Goal: Find specific page/section: Find specific page/section

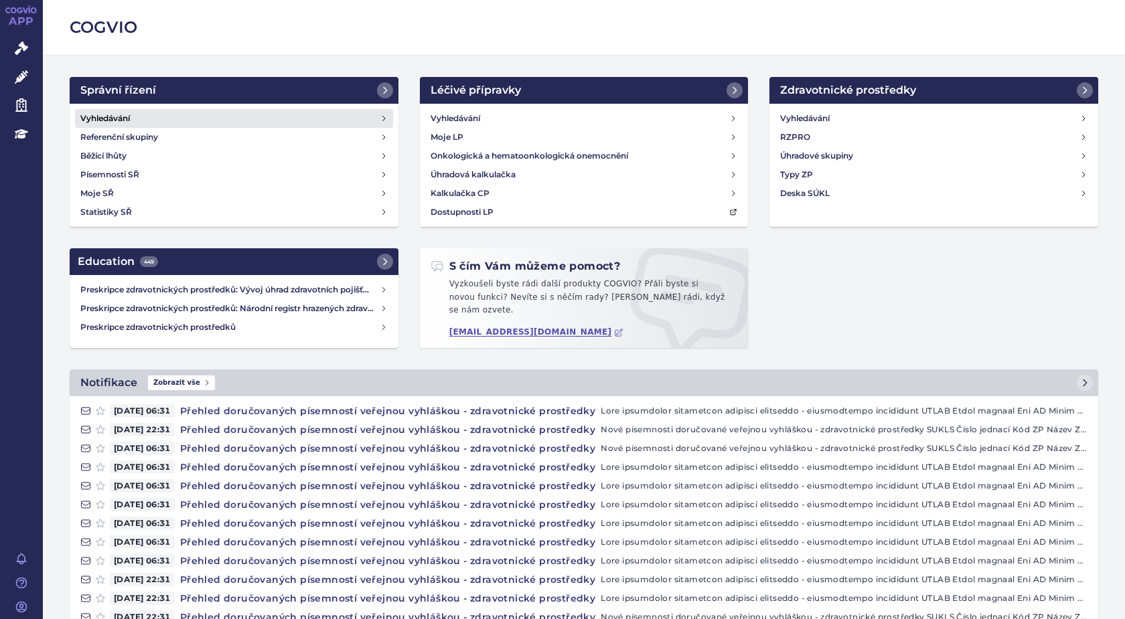
click at [109, 116] on h4 "Vyhledávání" at bounding box center [105, 118] width 50 height 13
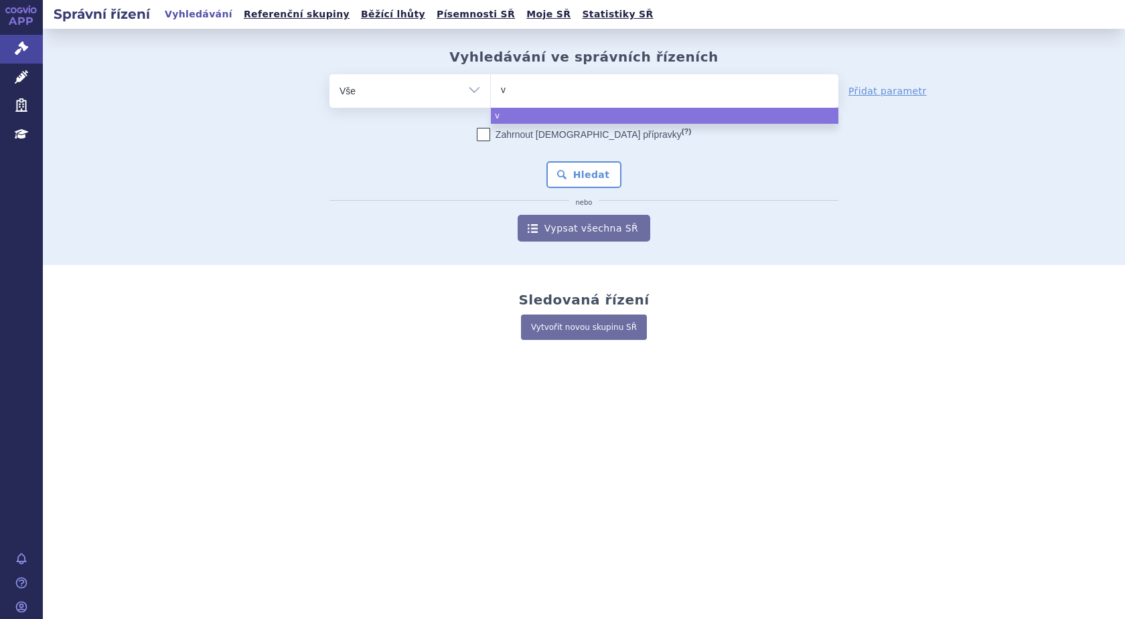
type input "vy"
type input "vyd"
type input "vydu"
type input "vydur"
type input "vydura"
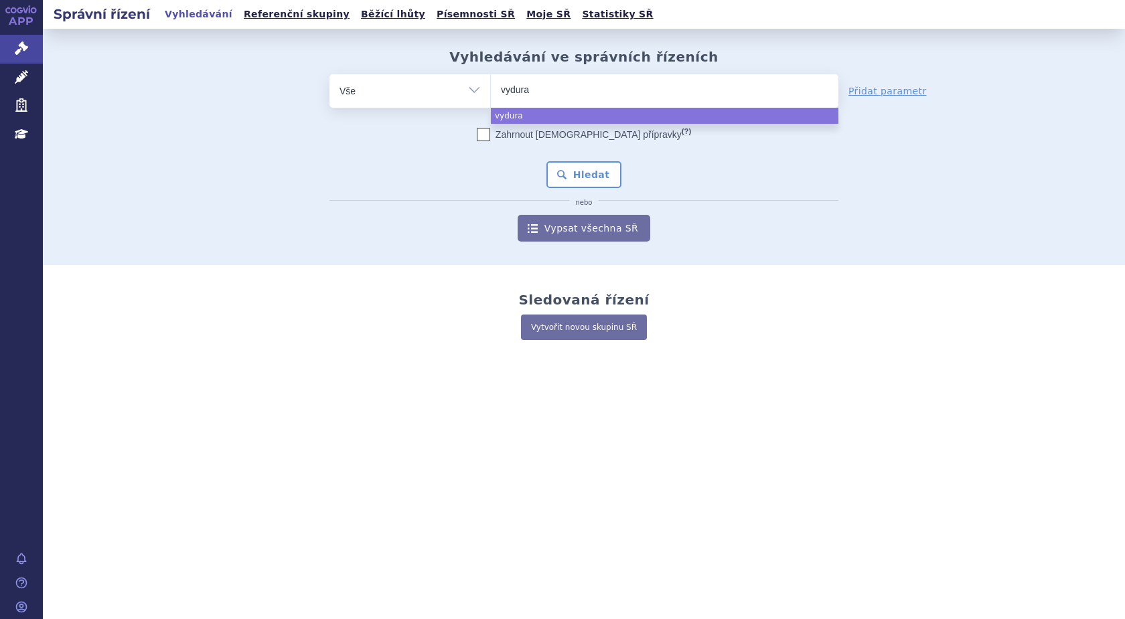
select select "vydura"
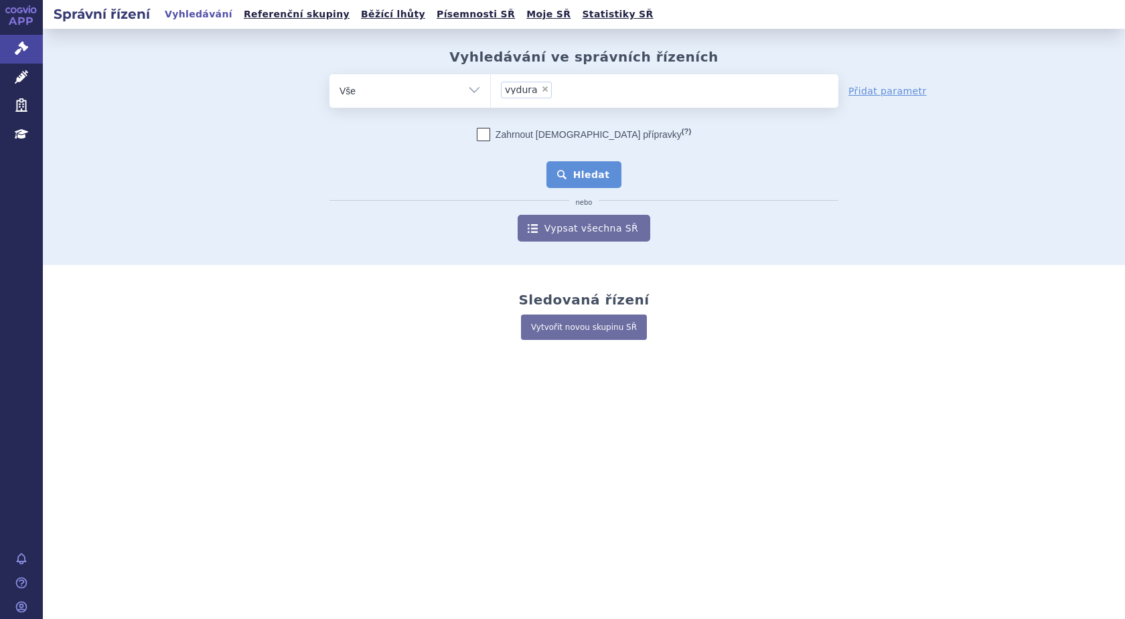
click at [589, 171] on button "Hledat" at bounding box center [584, 174] width 76 height 27
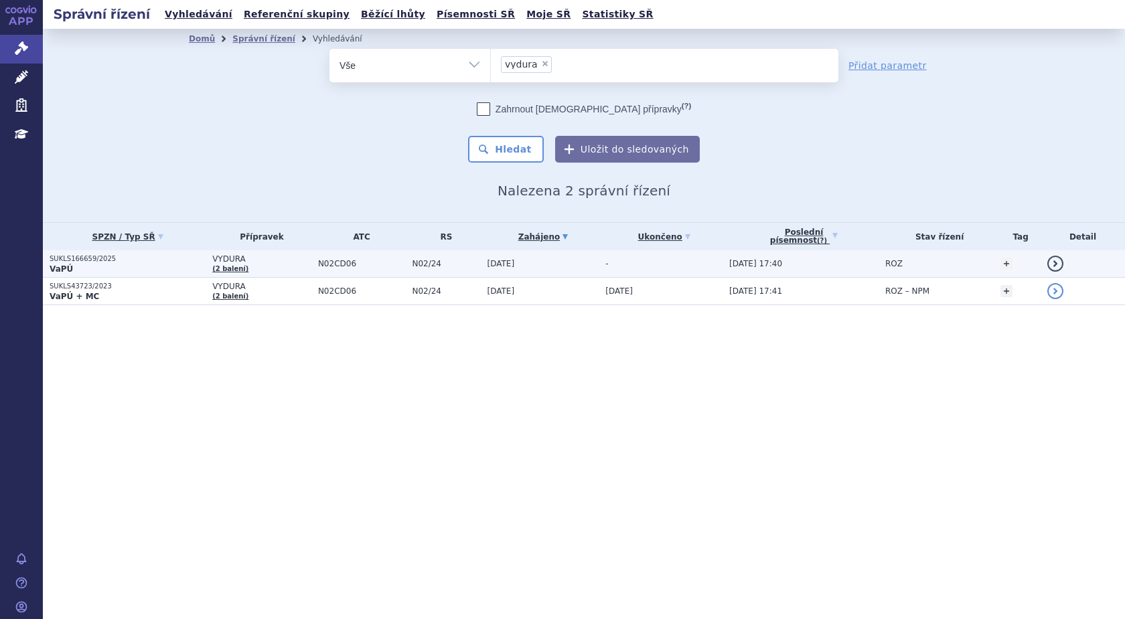
click at [64, 264] on strong "VaPÚ" at bounding box center [61, 268] width 23 height 9
